Goal: Task Accomplishment & Management: Manage account settings

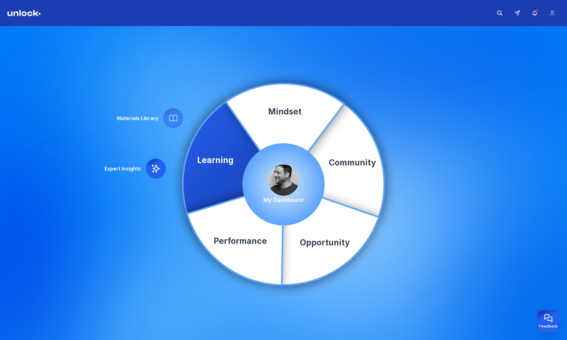
click at [281, 176] on img at bounding box center [283, 180] width 31 height 31
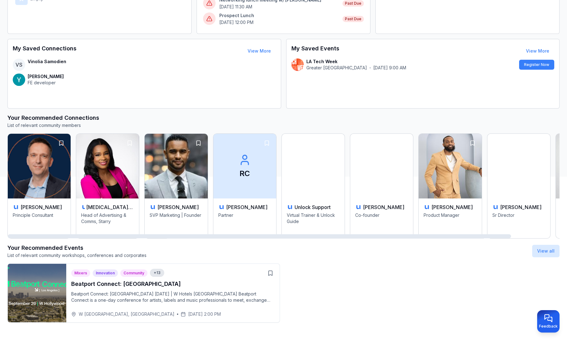
scroll to position [166, 0]
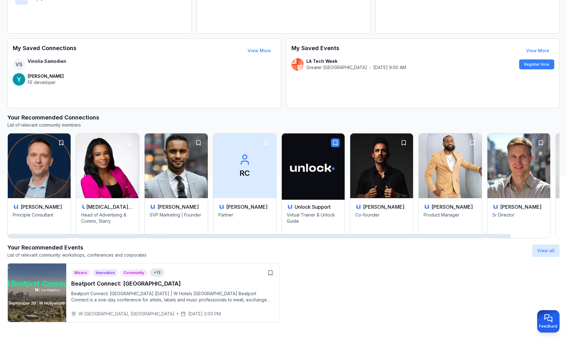
click at [332, 140] on icon "button" at bounding box center [335, 143] width 6 height 6
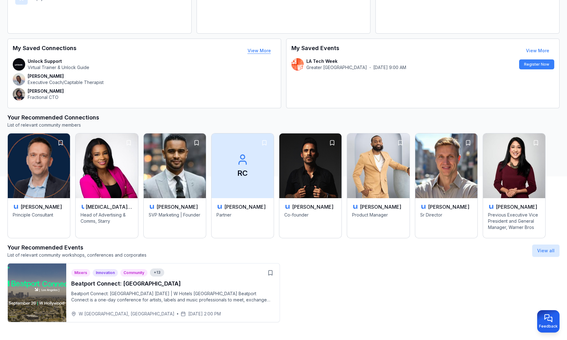
click at [251, 50] on button "View More" at bounding box center [259, 50] width 33 height 12
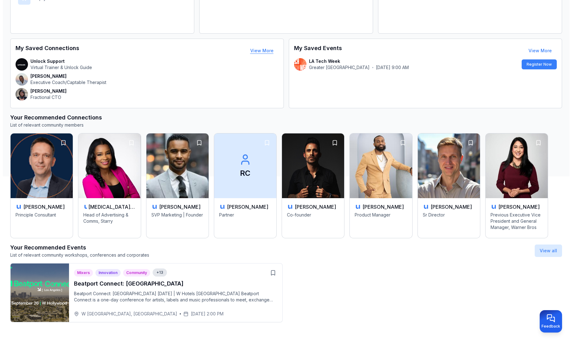
scroll to position [2, 0]
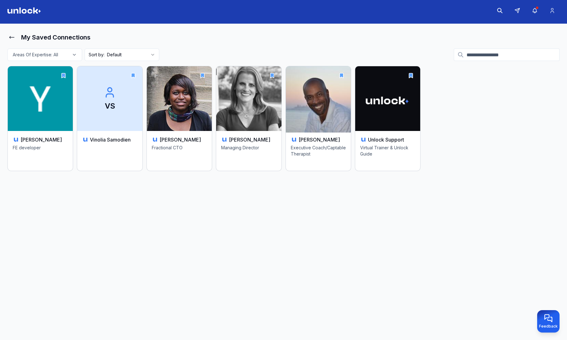
click at [335, 92] on img at bounding box center [318, 99] width 68 height 68
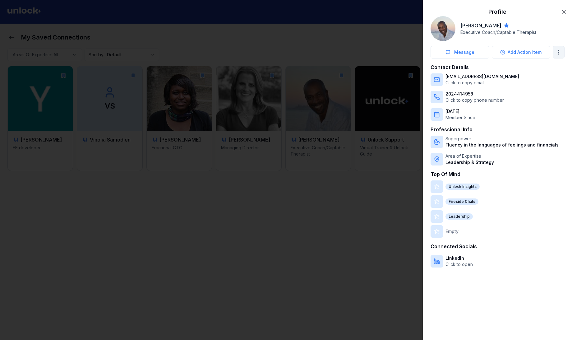
click at [562, 55] on body "My Saved Connections Areas Of Expertise: All Sort by: Default Yegor Slobodyanik…" at bounding box center [283, 168] width 567 height 340
click at [534, 67] on div "Add to Trusted Advisors" at bounding box center [524, 66] width 82 height 10
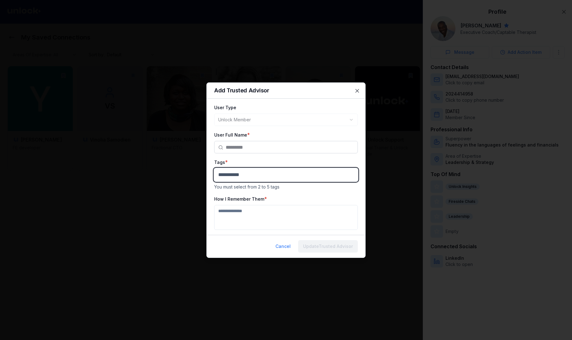
click at [273, 175] on body "**********" at bounding box center [283, 168] width 567 height 340
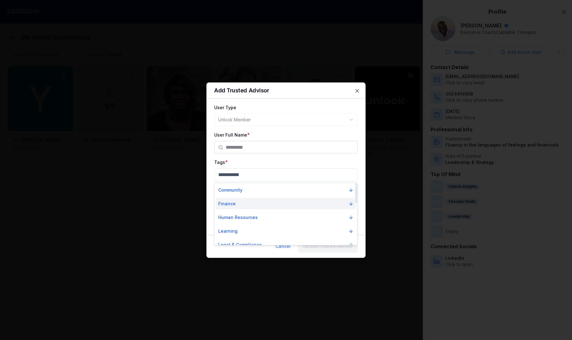
click at [244, 202] on button "Finance" at bounding box center [286, 203] width 140 height 11
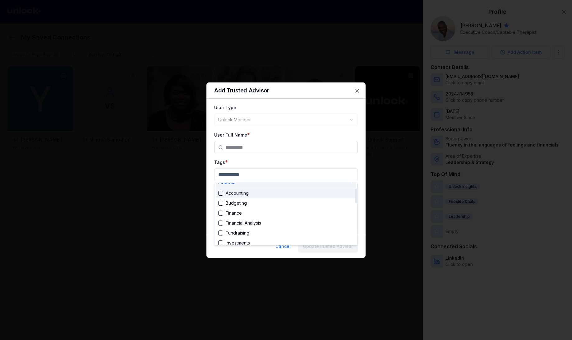
scroll to position [24, 0]
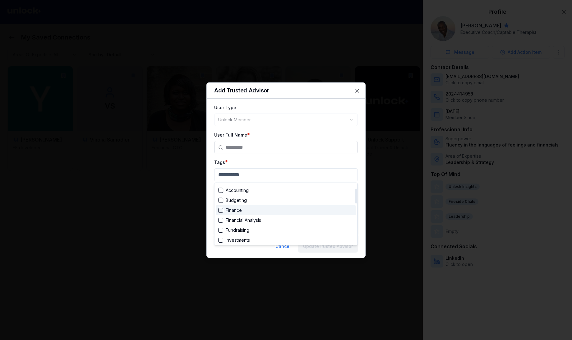
click at [219, 211] on div "Suggestions" at bounding box center [220, 210] width 5 height 5
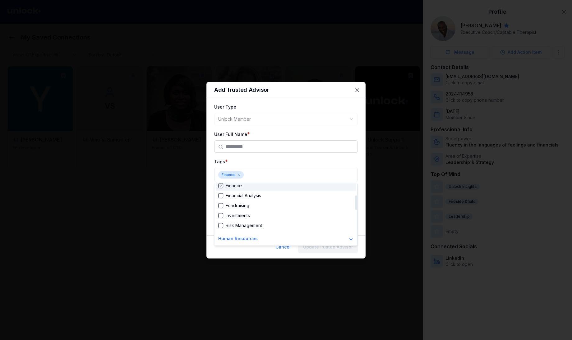
scroll to position [50, 0]
click at [220, 214] on div "Suggestions" at bounding box center [220, 214] width 5 height 5
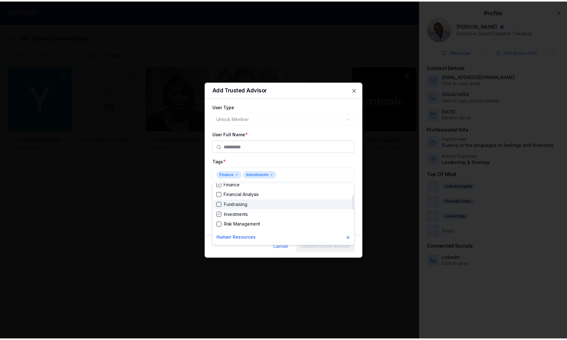
scroll to position [50, 0]
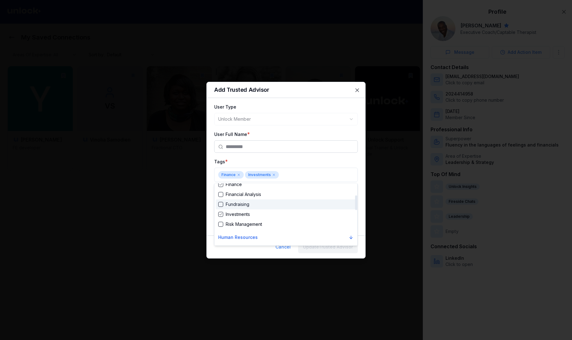
click at [221, 202] on div "Suggestions" at bounding box center [220, 204] width 5 height 5
click at [324, 176] on div at bounding box center [286, 170] width 572 height 340
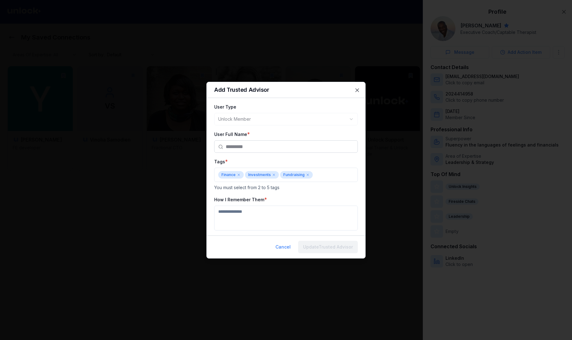
click at [271, 210] on textarea "How I Remember Them" at bounding box center [286, 218] width 144 height 25
type textarea "*"
type textarea "**********"
click at [316, 246] on button "Update Trusted Advisor" at bounding box center [328, 246] width 60 height 12
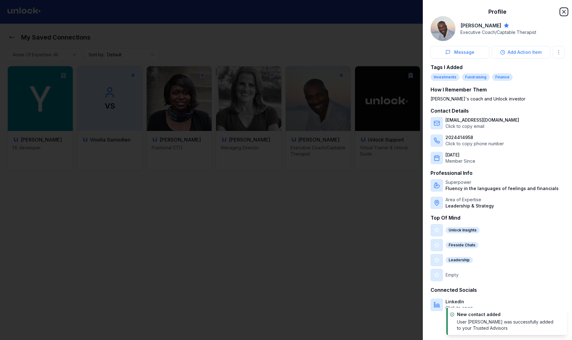
click at [564, 10] on icon "button" at bounding box center [564, 12] width 6 height 6
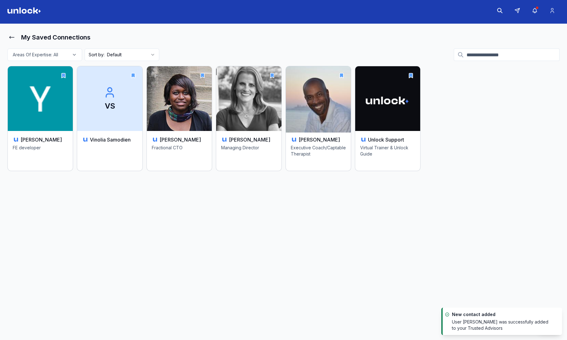
click at [341, 71] on button "button" at bounding box center [341, 75] width 9 height 9
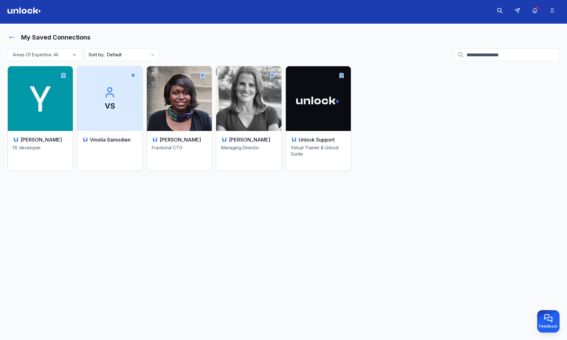
click at [12, 38] on icon at bounding box center [12, 37] width 6 height 6
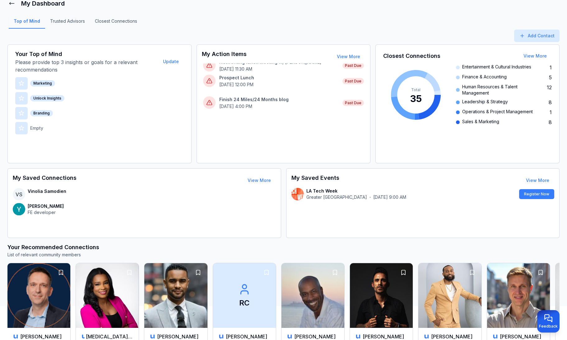
scroll to position [37, 0]
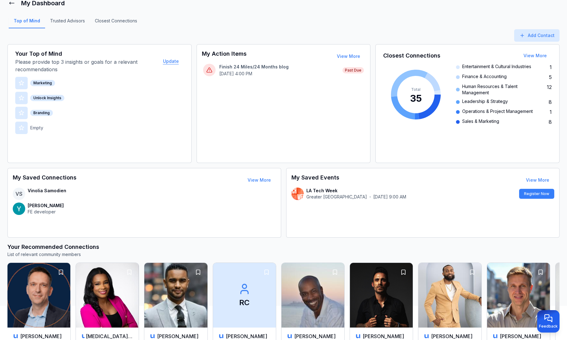
click at [172, 61] on button "Update" at bounding box center [171, 61] width 26 height 12
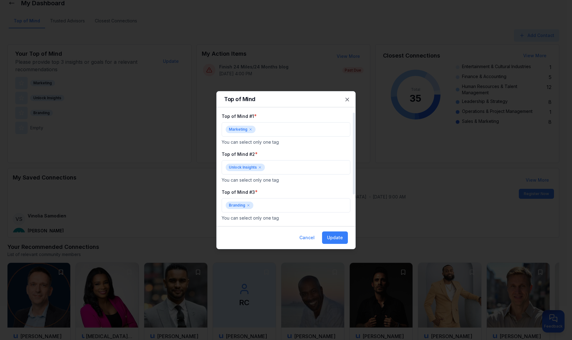
click at [250, 129] on icon at bounding box center [251, 130] width 4 height 4
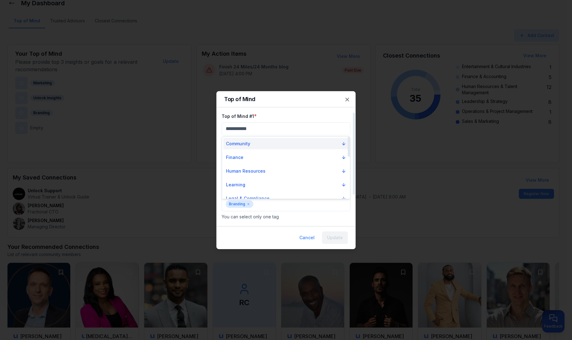
click at [246, 145] on p "Community" at bounding box center [238, 144] width 24 height 6
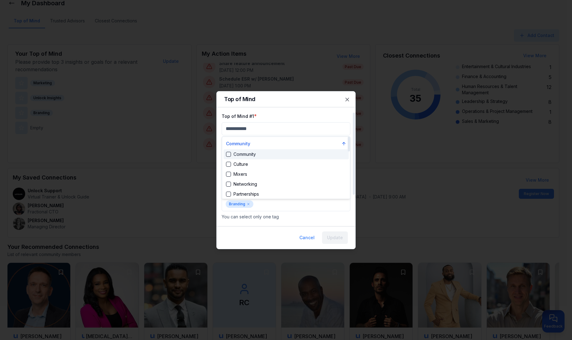
click at [233, 155] on div "Community" at bounding box center [241, 154] width 30 height 6
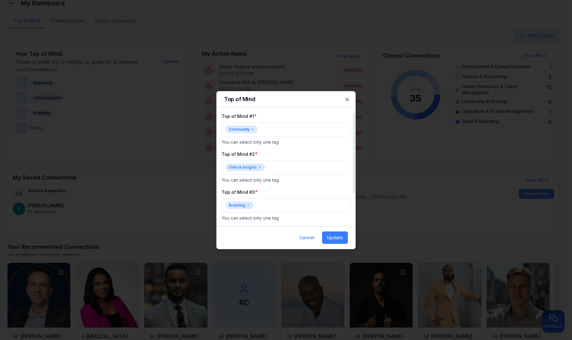
click at [250, 206] on div "Branding" at bounding box center [240, 205] width 28 height 7
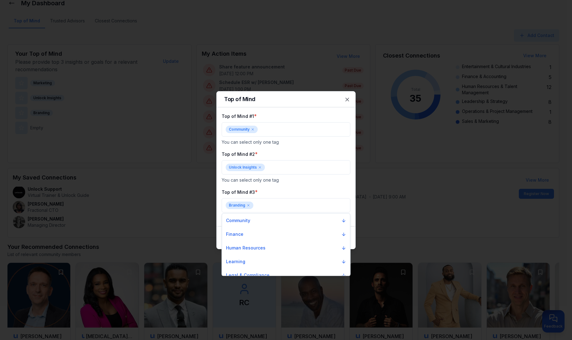
click at [247, 204] on div at bounding box center [286, 170] width 572 height 340
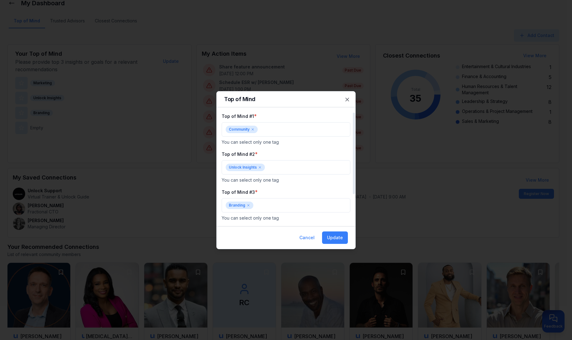
click at [247, 204] on icon at bounding box center [249, 205] width 4 height 4
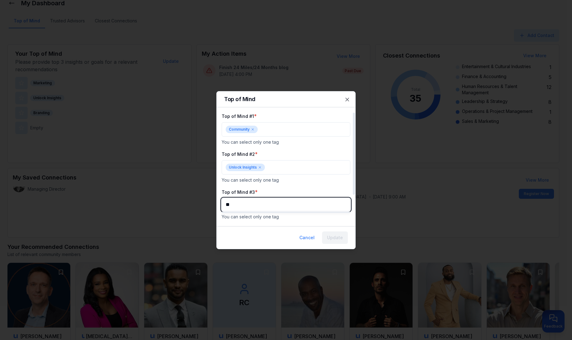
type input "***"
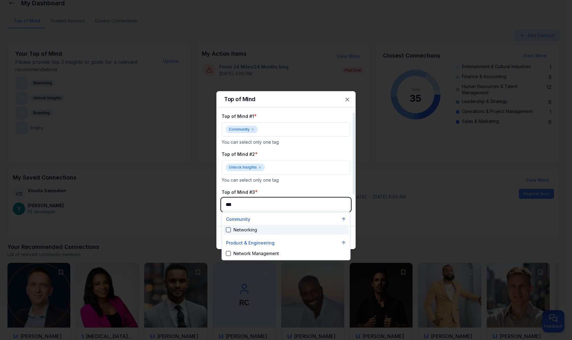
click at [231, 228] on div "Networking" at bounding box center [241, 230] width 31 height 6
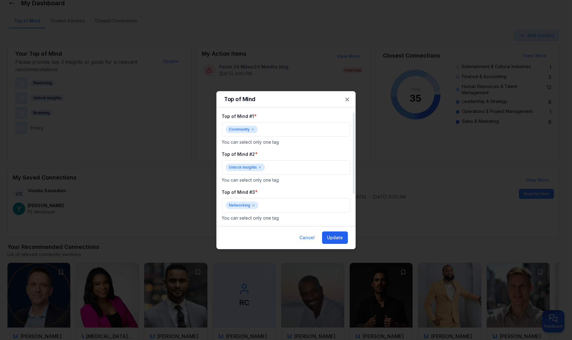
click at [336, 241] on button "Update" at bounding box center [335, 237] width 26 height 12
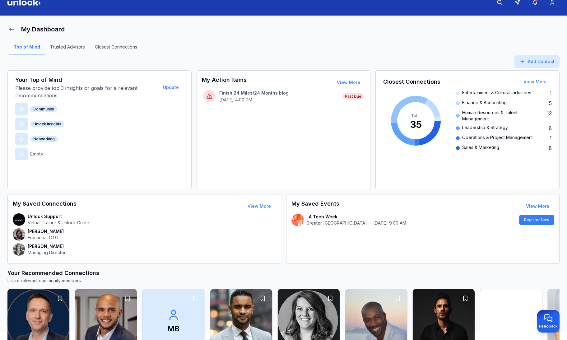
scroll to position [0, 0]
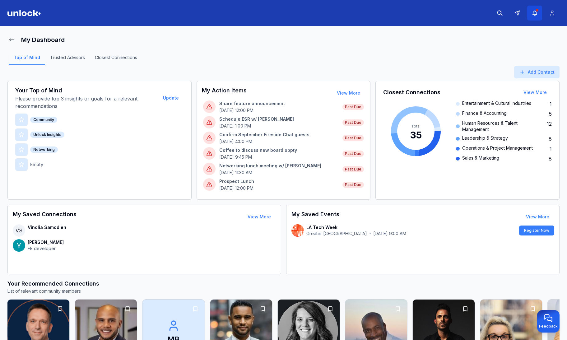
click at [536, 11] on icon "button" at bounding box center [535, 13] width 7 height 6
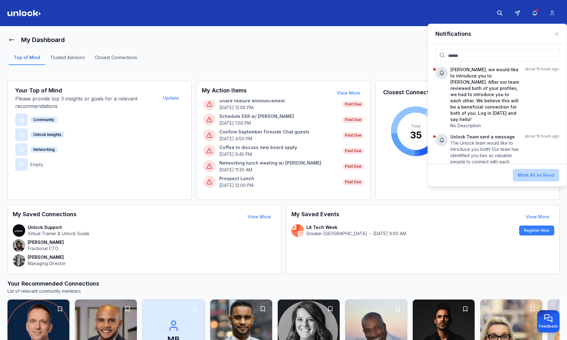
click at [540, 174] on button "Mark All as Read" at bounding box center [536, 175] width 46 height 12
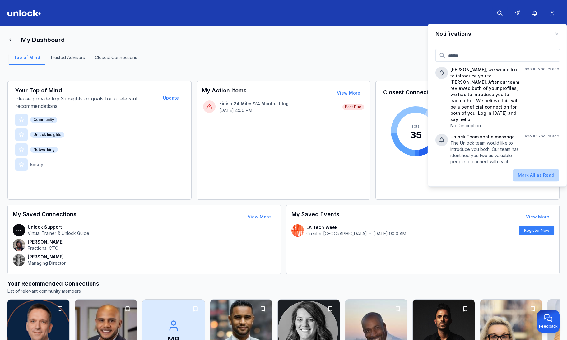
click at [536, 169] on button "Mark All as Read" at bounding box center [536, 175] width 46 height 12
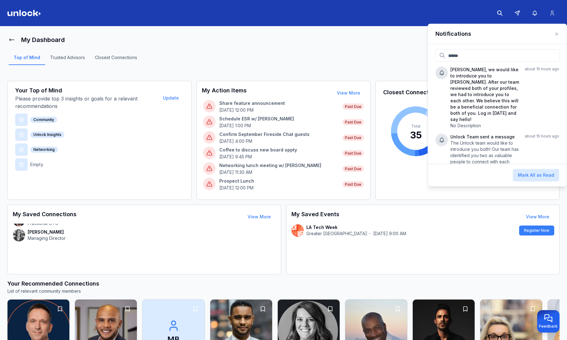
click at [414, 35] on div "My Dashboard" at bounding box center [283, 40] width 552 height 12
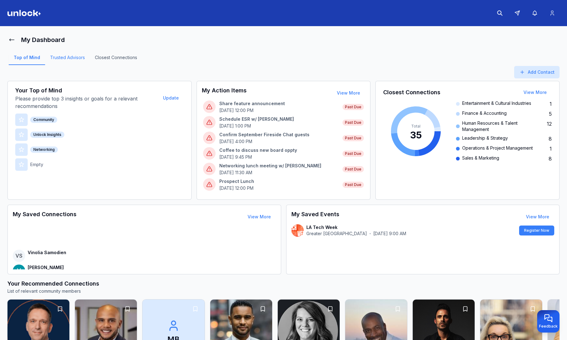
click at [72, 57] on link "Trusted Advisors" at bounding box center [67, 59] width 45 height 11
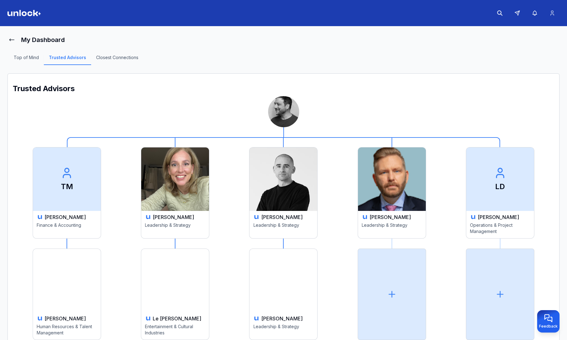
scroll to position [28, 0]
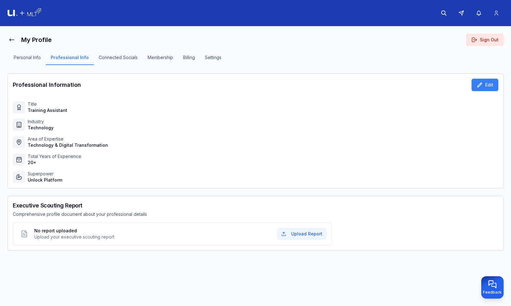
click at [30, 58] on button "Personal Info" at bounding box center [27, 59] width 37 height 11
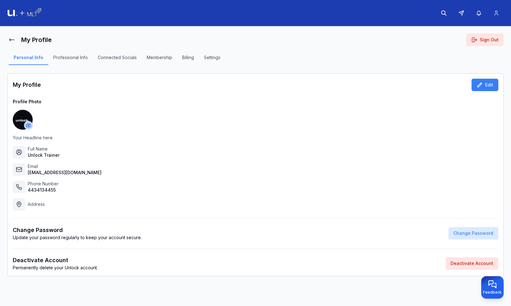
scroll to position [2, 0]
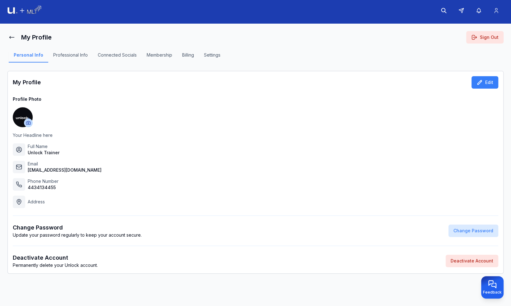
click at [79, 54] on button "Professional Info" at bounding box center [70, 57] width 44 height 11
click at [479, 81] on icon at bounding box center [479, 82] width 6 height 6
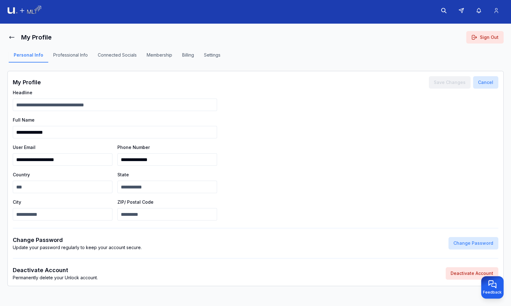
click at [95, 131] on input "**********" at bounding box center [115, 132] width 204 height 12
type input "**********"
click at [442, 82] on button "Save Changes" at bounding box center [449, 82] width 42 height 12
